Goal: Obtain resource: Download file/media

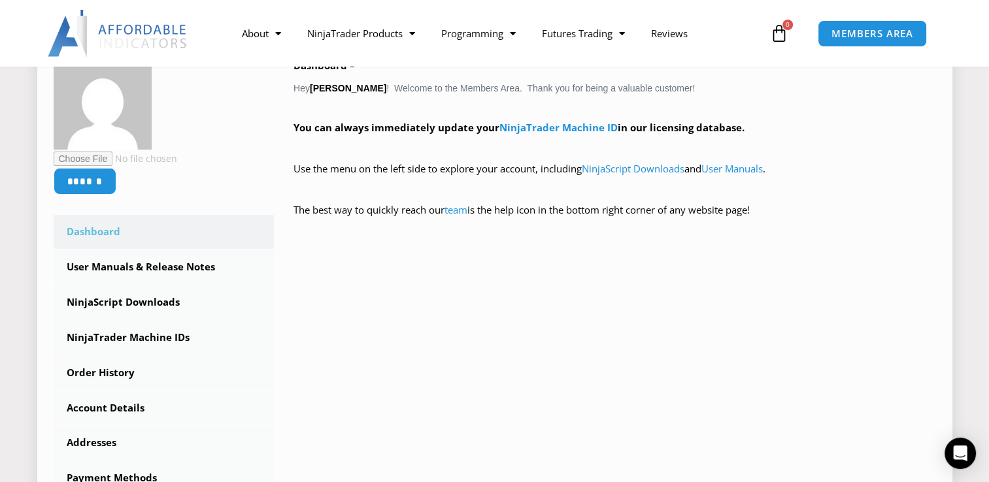
scroll to position [261, 0]
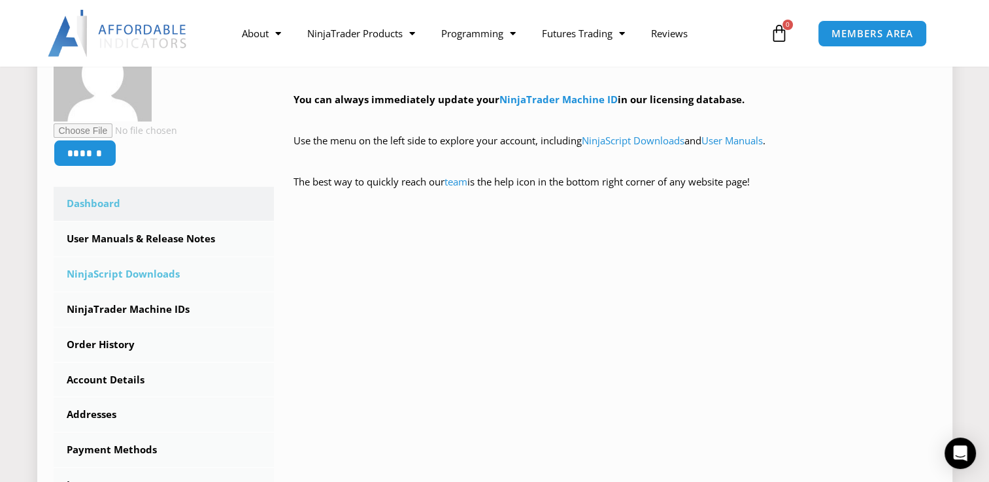
click at [134, 276] on link "NinjaScript Downloads" at bounding box center [164, 275] width 221 height 34
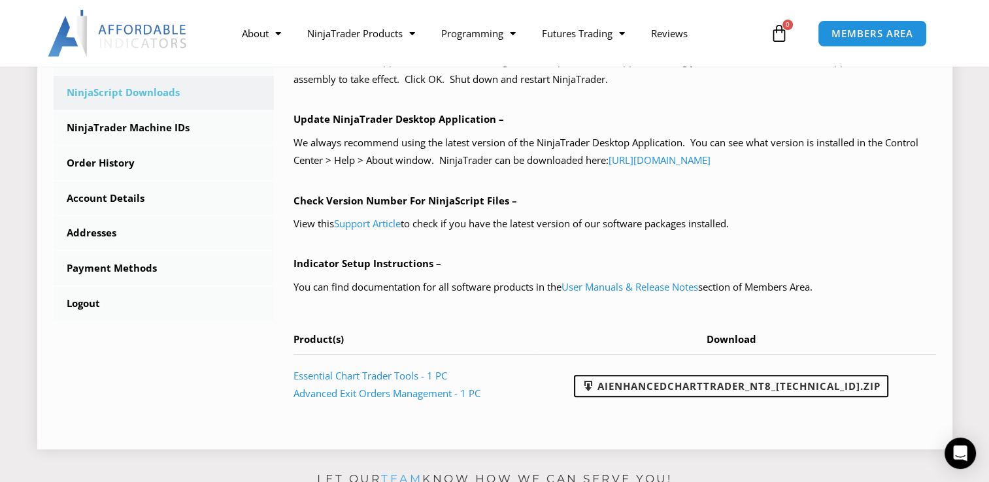
scroll to position [435, 0]
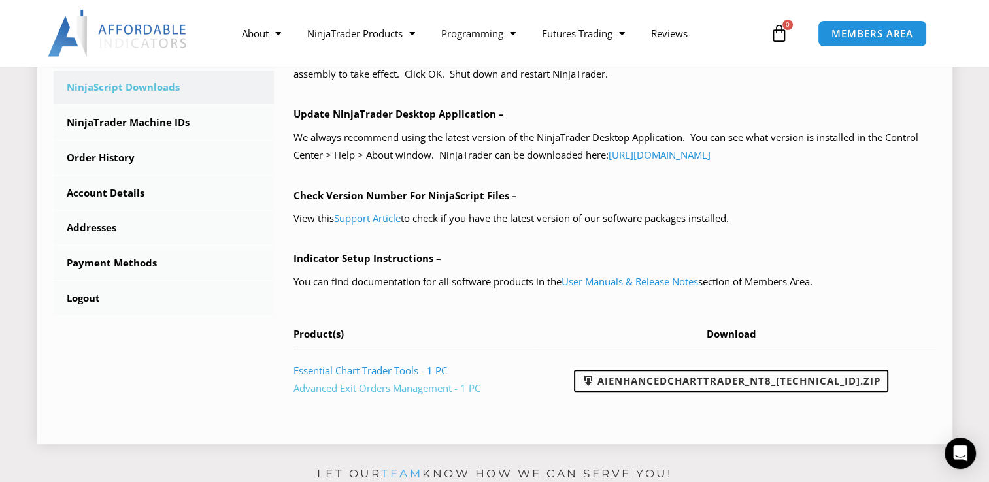
click at [426, 388] on link "Advanced Exit Orders Management - 1 PC" at bounding box center [387, 388] width 187 height 13
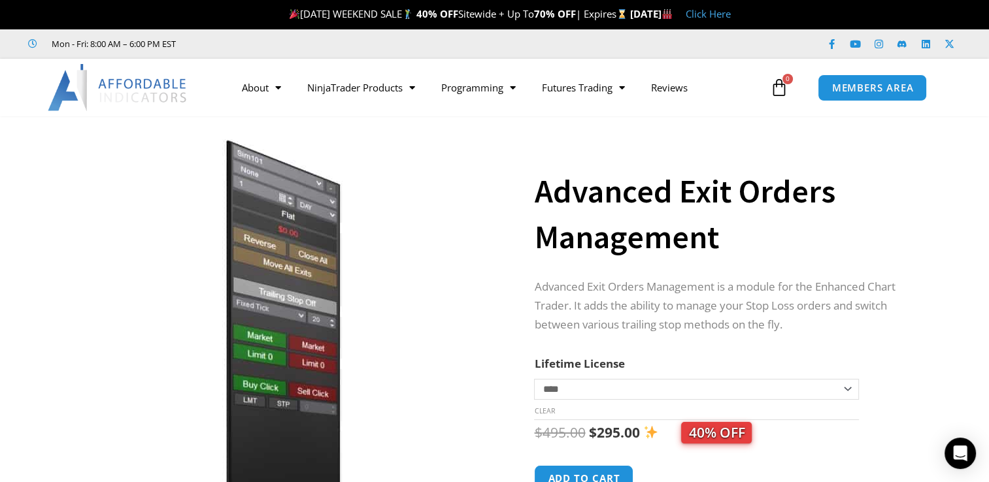
click at [932, 161] on div "**********" at bounding box center [741, 357] width 414 height 456
click at [858, 82] on span "MEMBERS AREA" at bounding box center [873, 87] width 90 height 11
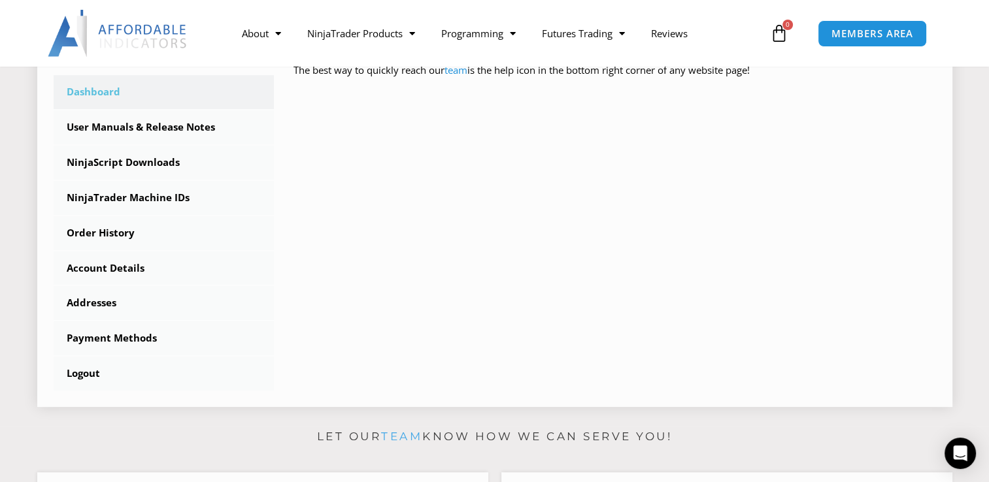
scroll to position [343, 0]
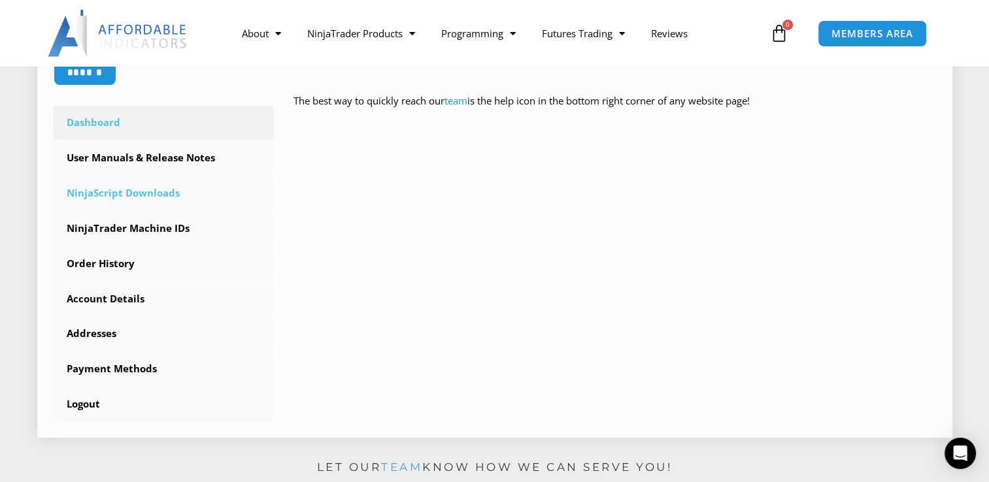
click at [125, 194] on link "NinjaScript Downloads" at bounding box center [164, 194] width 221 height 34
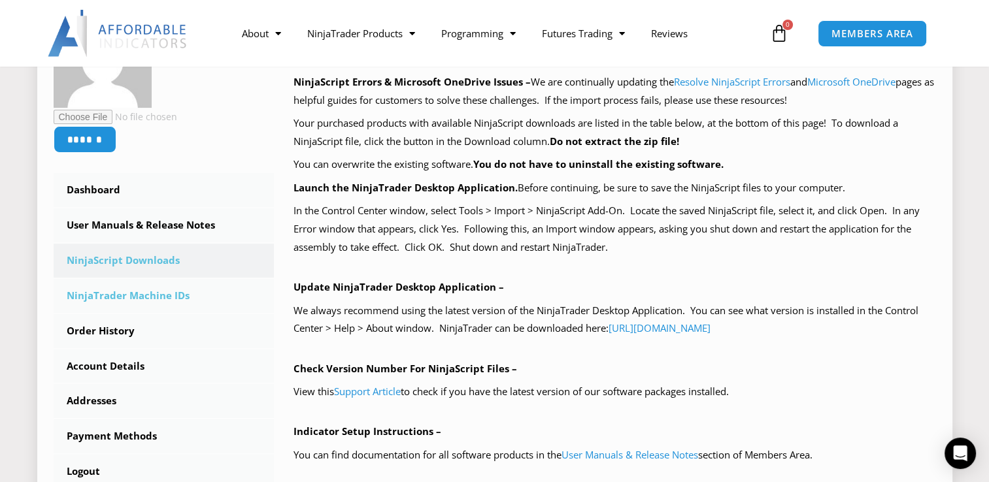
scroll to position [261, 0]
click at [111, 332] on link "Order History" at bounding box center [164, 332] width 221 height 34
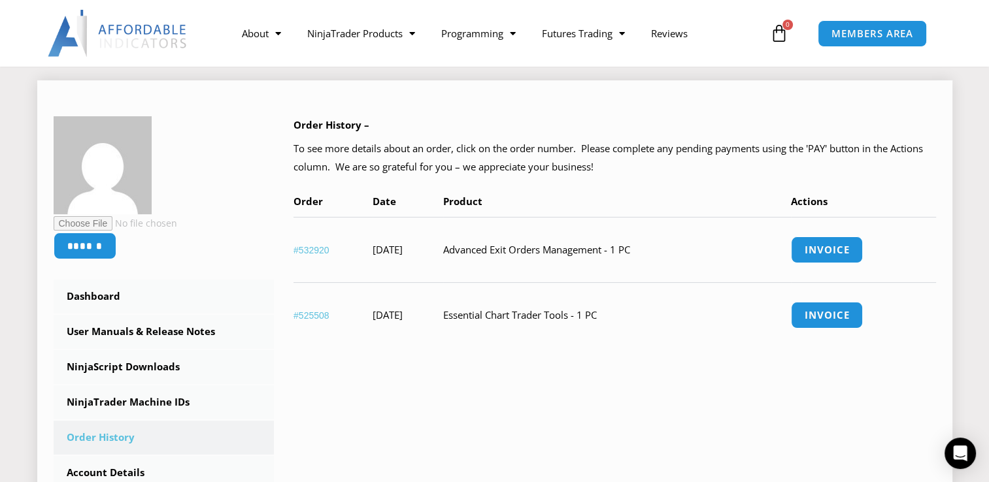
scroll to position [174, 0]
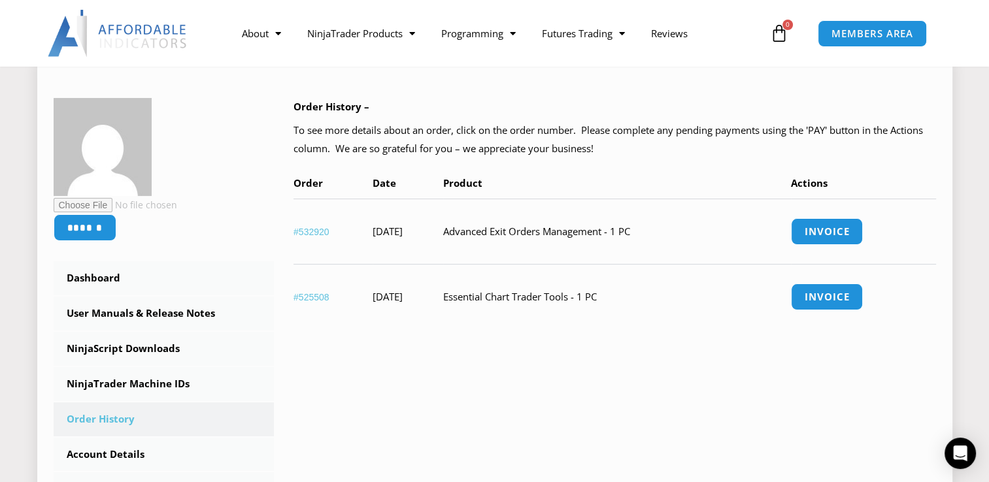
click at [309, 297] on link "#525508" at bounding box center [312, 297] width 36 height 10
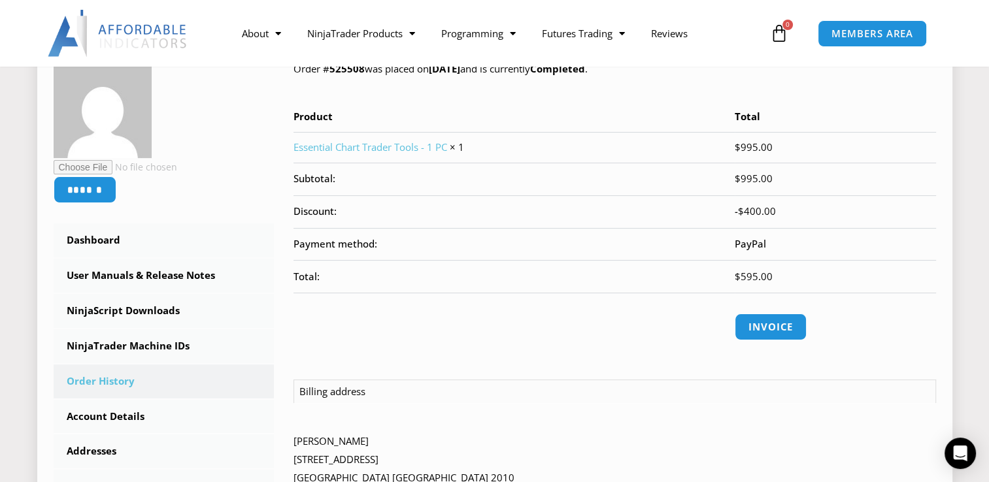
scroll to position [218, 0]
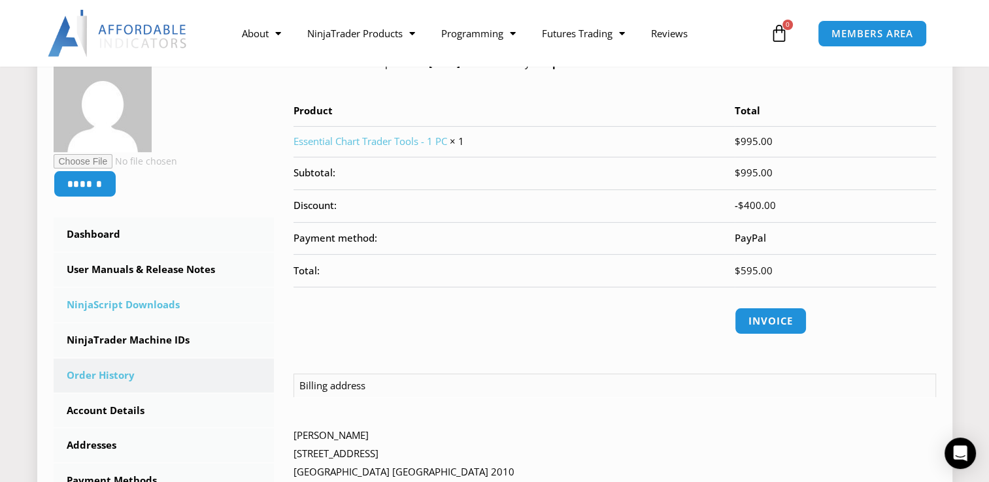
click at [122, 303] on link "NinjaScript Downloads" at bounding box center [164, 305] width 221 height 34
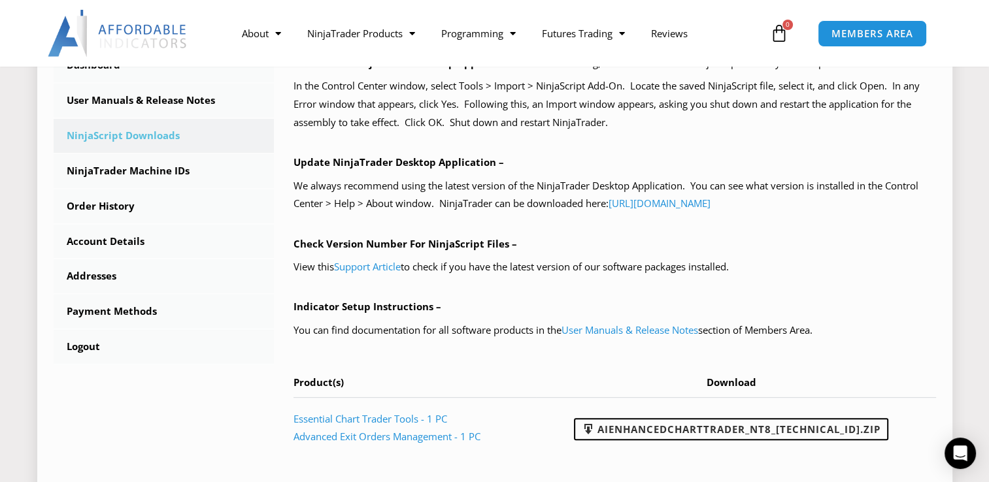
scroll to position [392, 0]
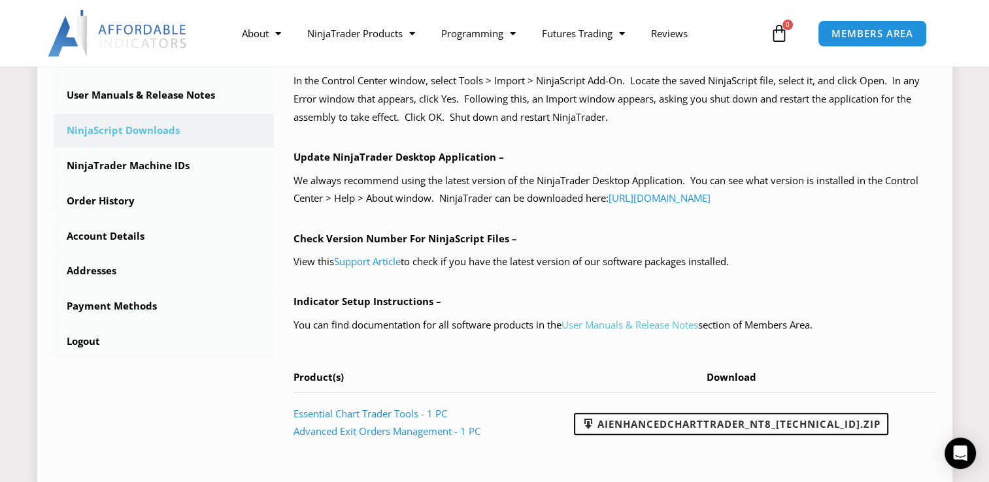
click at [625, 327] on link "User Manuals & Release Notes" at bounding box center [630, 324] width 137 height 13
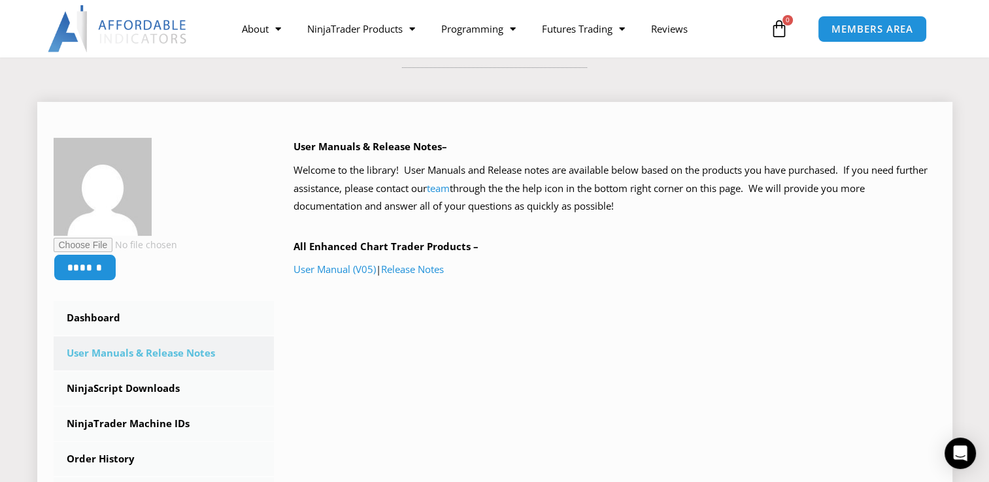
scroll to position [174, 0]
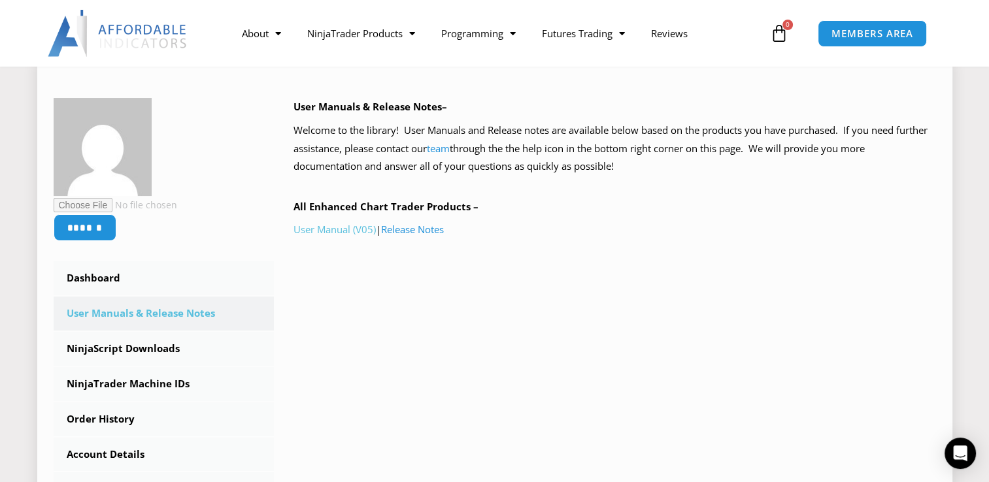
click at [341, 224] on link "User Manual (V05)" at bounding box center [335, 229] width 82 height 13
click at [137, 348] on link "NinjaScript Downloads" at bounding box center [164, 349] width 221 height 34
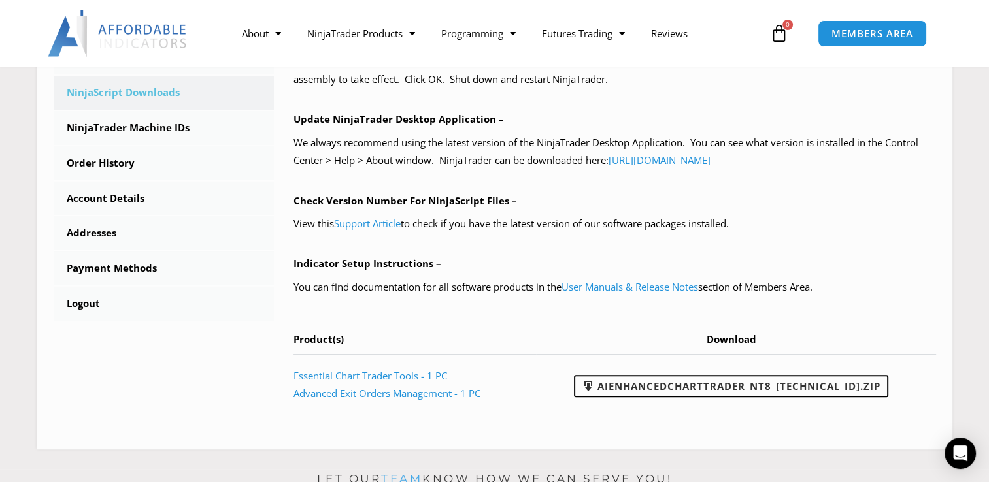
scroll to position [435, 0]
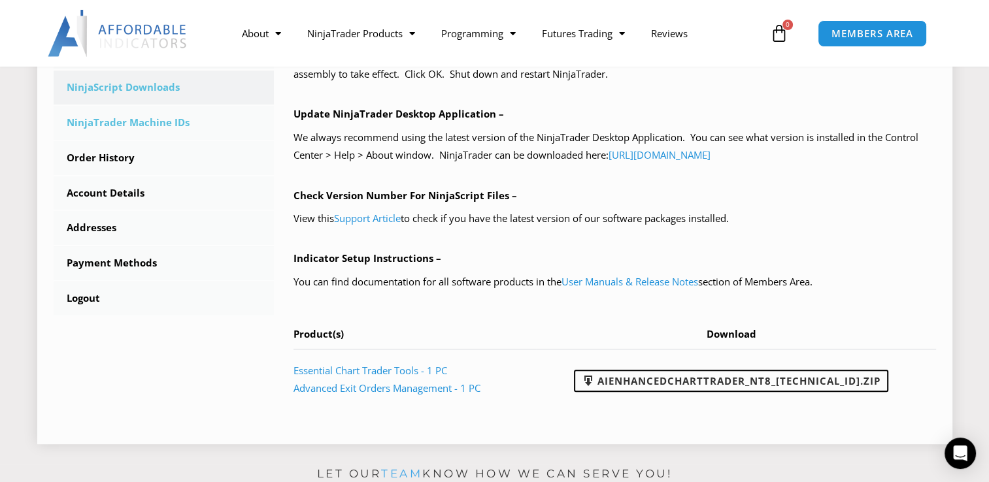
click at [137, 119] on link "NinjaTrader Machine IDs" at bounding box center [164, 123] width 221 height 34
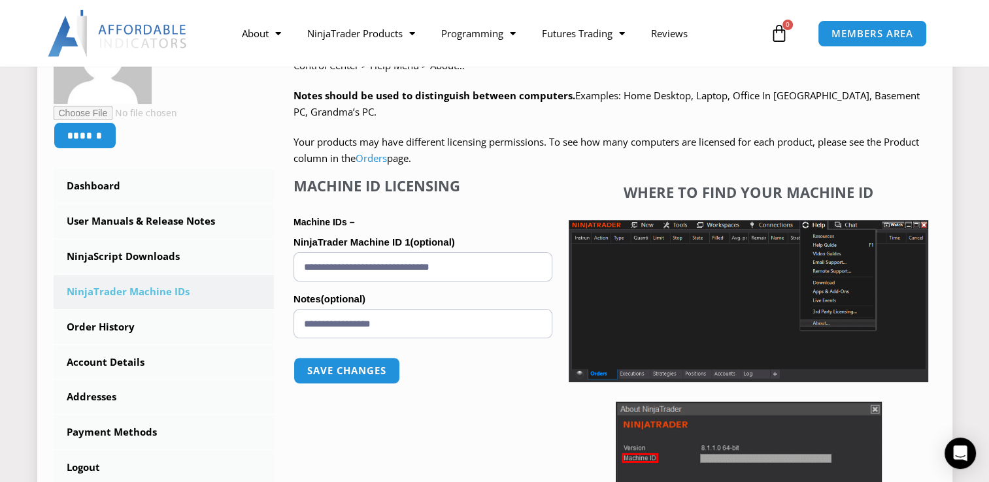
scroll to position [261, 0]
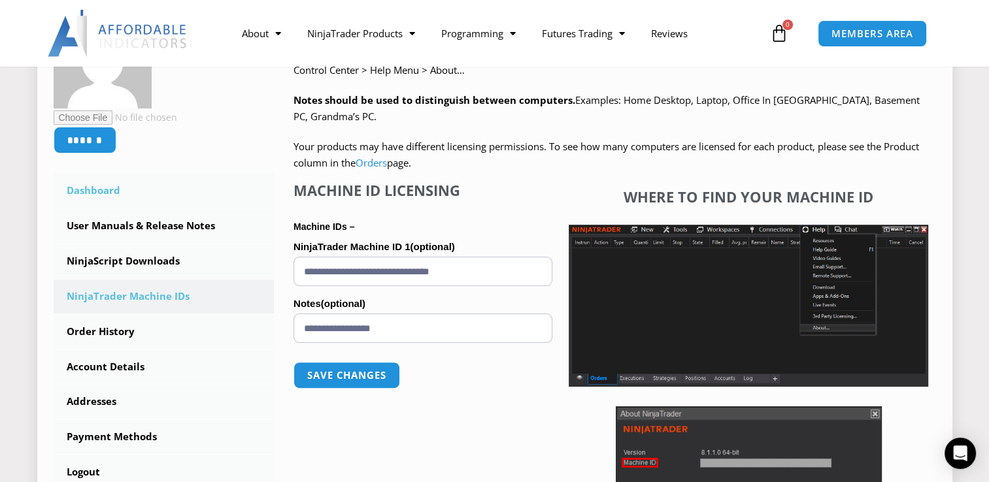
click at [96, 188] on link "Dashboard" at bounding box center [164, 191] width 221 height 34
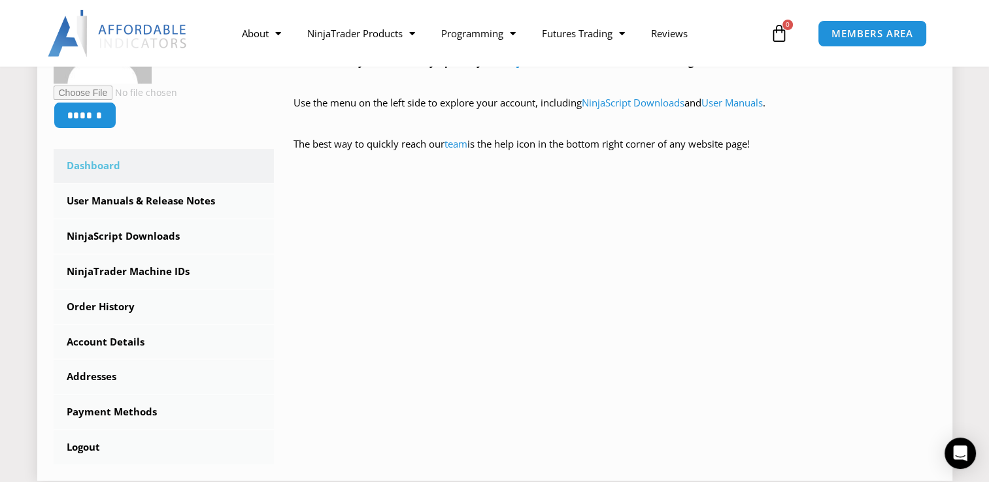
scroll to position [305, 0]
